Goal: Browse casually: Explore the website without a specific task or goal

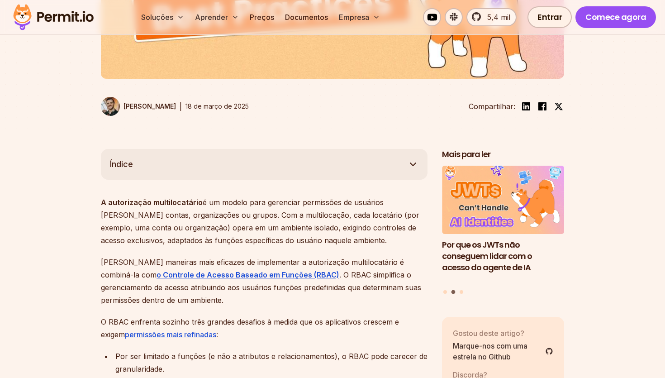
scroll to position [381, 0]
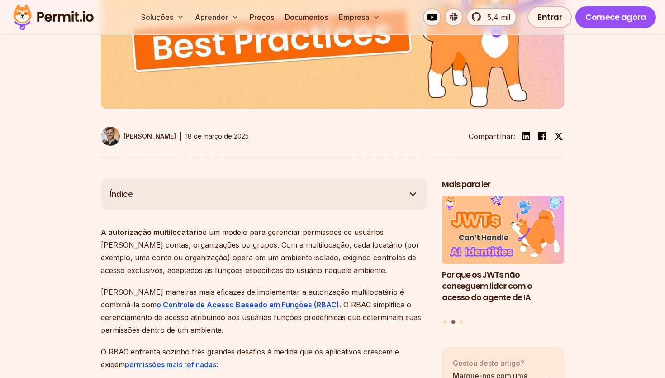
click at [30, 19] on img at bounding box center [53, 17] width 89 height 31
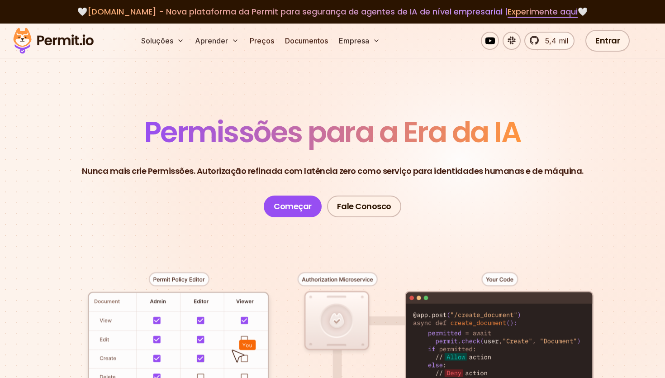
click at [276, 133] on font "Permissões para a Era da IA" at bounding box center [332, 132] width 377 height 40
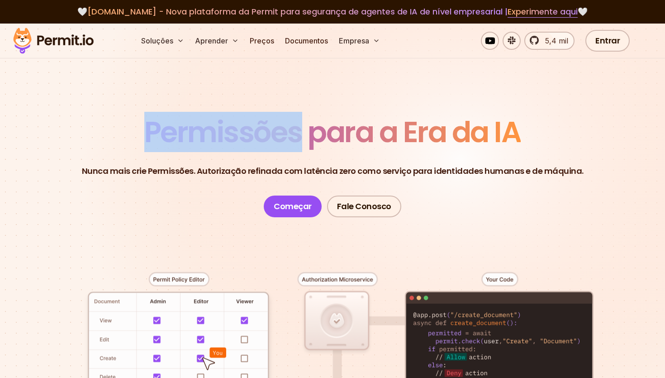
copy font "Permissões"
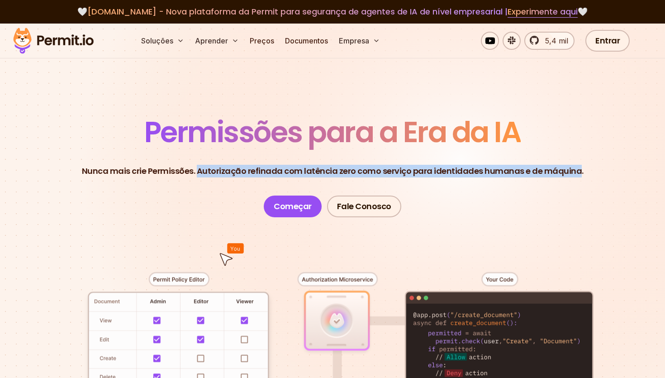
drag, startPoint x: 576, startPoint y: 172, endPoint x: 202, endPoint y: 172, distance: 374.2
click at [201, 172] on font "Nunca mais crie Permissões. Autorização refinada com latência zero como serviço…" at bounding box center [333, 170] width 502 height 11
copy font "Autorização refinada com latência zero como serviço para identidades humanas e …"
